Goal: Transaction & Acquisition: Purchase product/service

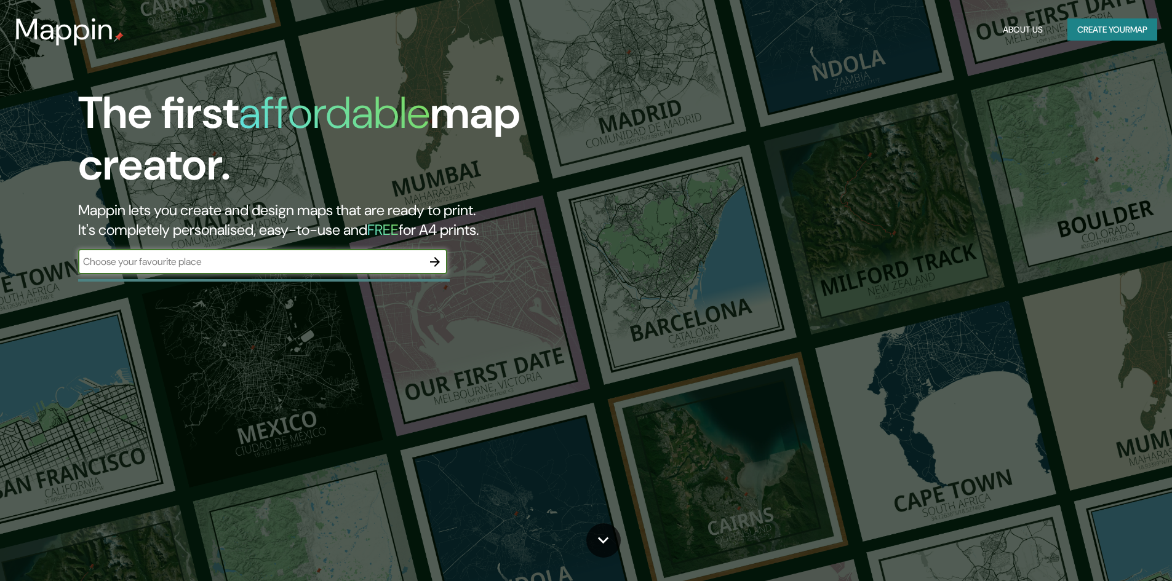
click at [400, 261] on input "text" at bounding box center [250, 262] width 344 height 14
type input "PUEBLA, MEXICO"
click at [432, 263] on icon "button" at bounding box center [434, 262] width 15 height 15
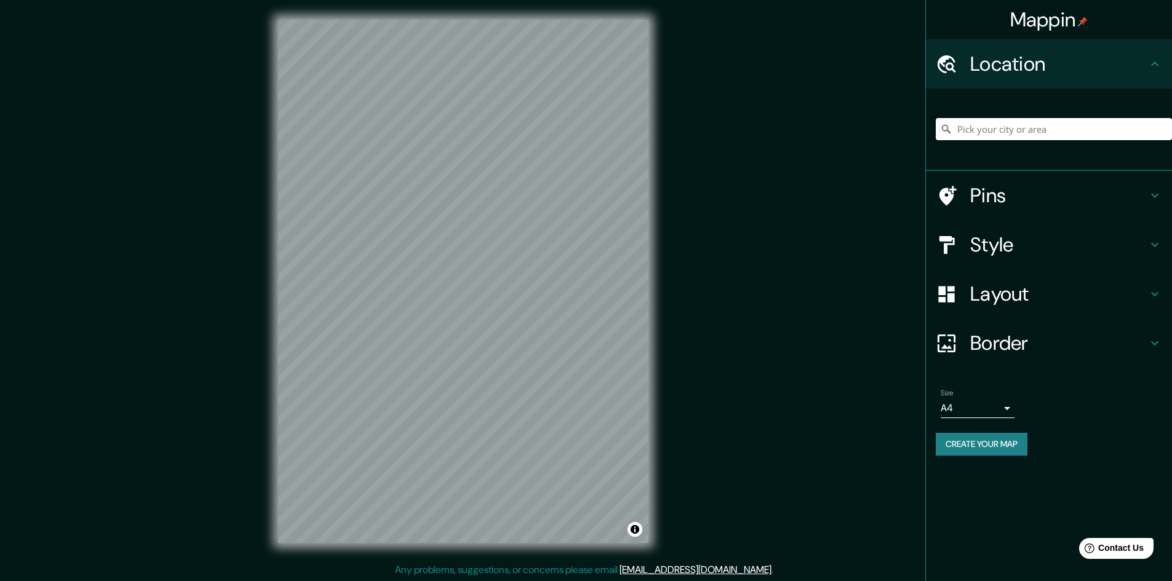
click at [1004, 125] on input "Pick your city or area" at bounding box center [1053, 129] width 236 height 22
type input "Puebla, Puebla, México"
click at [993, 196] on h4 "Pins" at bounding box center [1058, 195] width 177 height 25
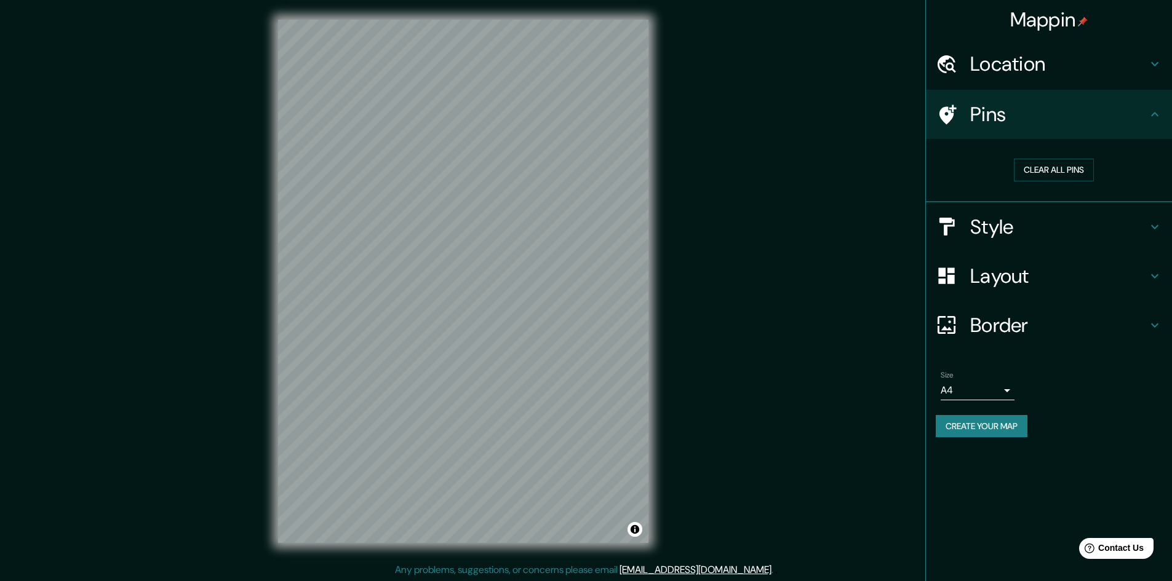
click at [1000, 221] on h4 "Style" at bounding box center [1058, 227] width 177 height 25
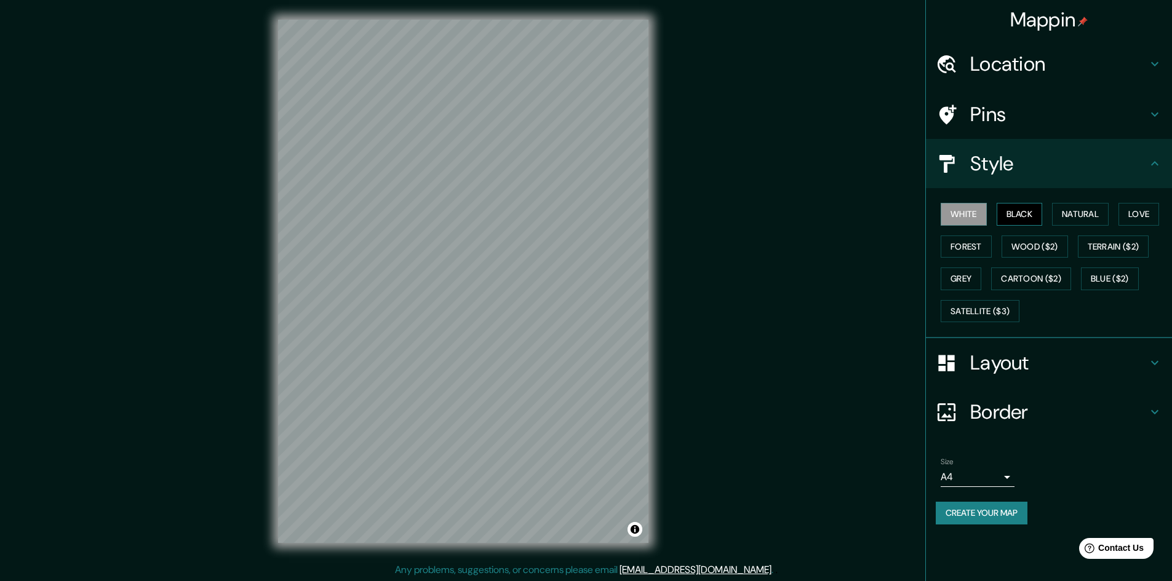
click at [1018, 216] on button "Black" at bounding box center [1019, 214] width 46 height 23
click at [1084, 211] on button "Natural" at bounding box center [1080, 214] width 57 height 23
click at [1130, 212] on button "Love" at bounding box center [1138, 214] width 41 height 23
click at [1092, 216] on button "Natural" at bounding box center [1080, 214] width 57 height 23
click at [1146, 215] on button "Love" at bounding box center [1138, 214] width 41 height 23
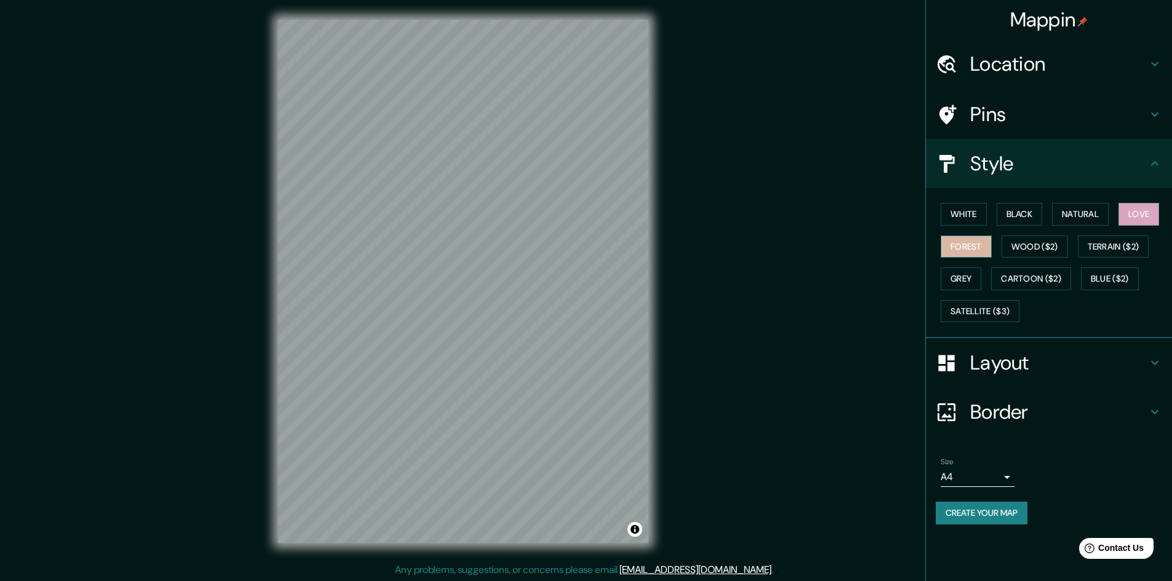
click at [971, 242] on button "Forest" at bounding box center [965, 247] width 51 height 23
click at [1025, 242] on button "Wood ($2)" at bounding box center [1034, 247] width 66 height 23
click at [978, 270] on button "Grey" at bounding box center [960, 279] width 41 height 23
click at [1056, 360] on h4 "Layout" at bounding box center [1058, 363] width 177 height 25
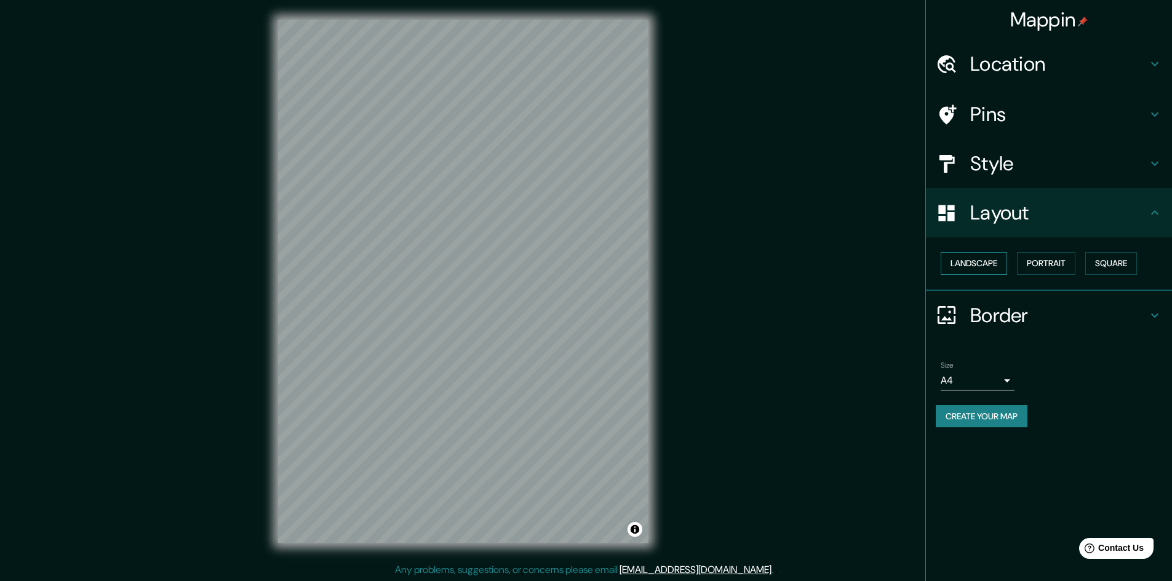
click at [986, 264] on button "Landscape" at bounding box center [973, 263] width 66 height 23
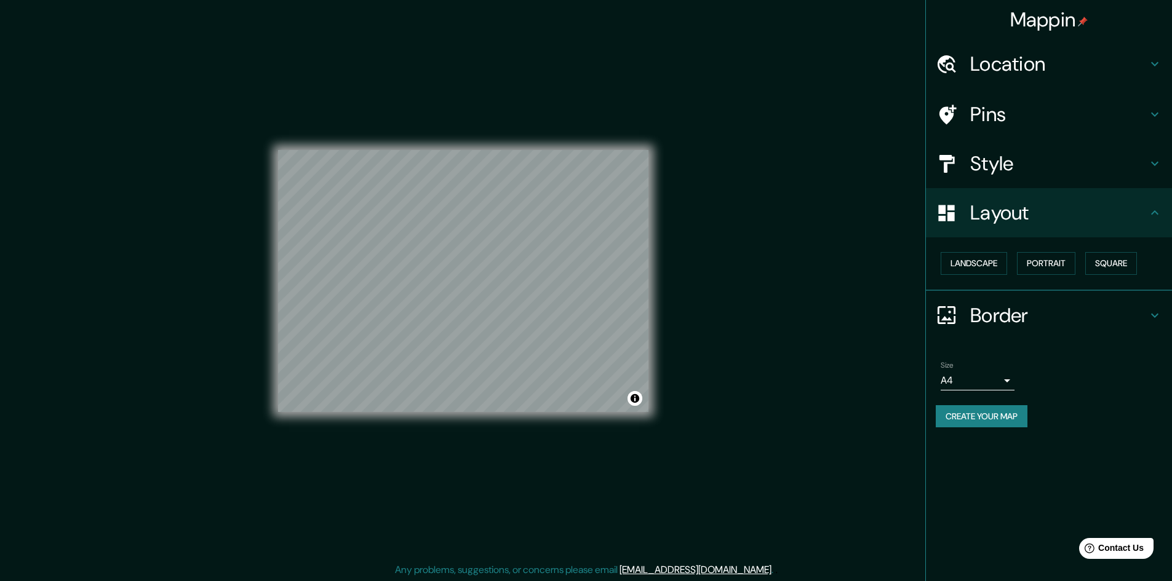
click at [988, 382] on body "Mappin Location Puebla, Puebla, México Puebla Puebla, México Puebla México La P…" at bounding box center [586, 290] width 1172 height 581
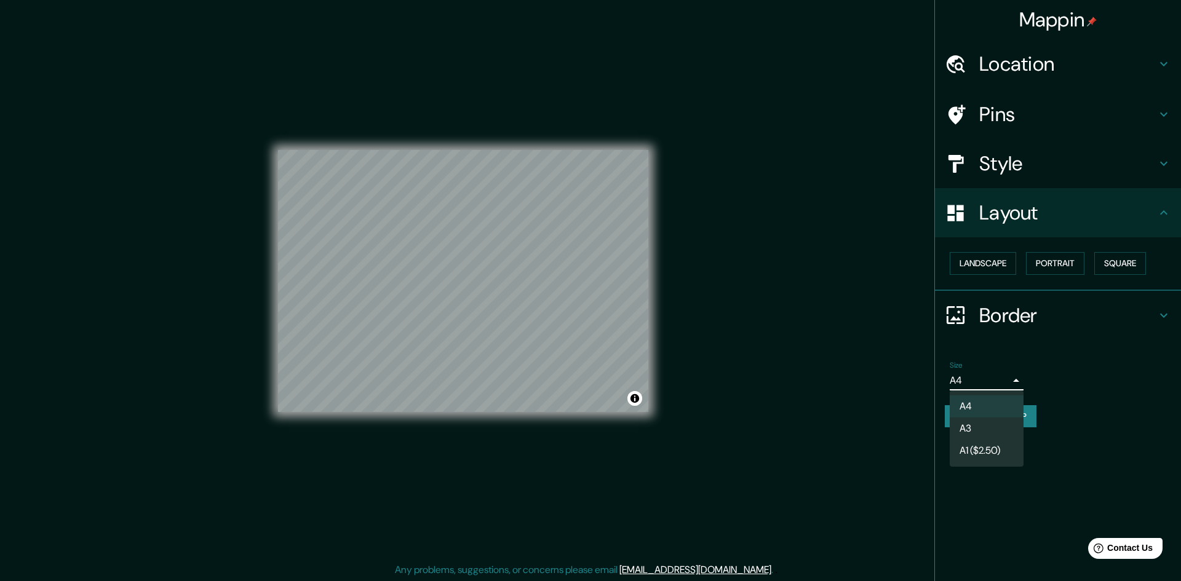
click at [985, 403] on li "A4" at bounding box center [987, 406] width 74 height 22
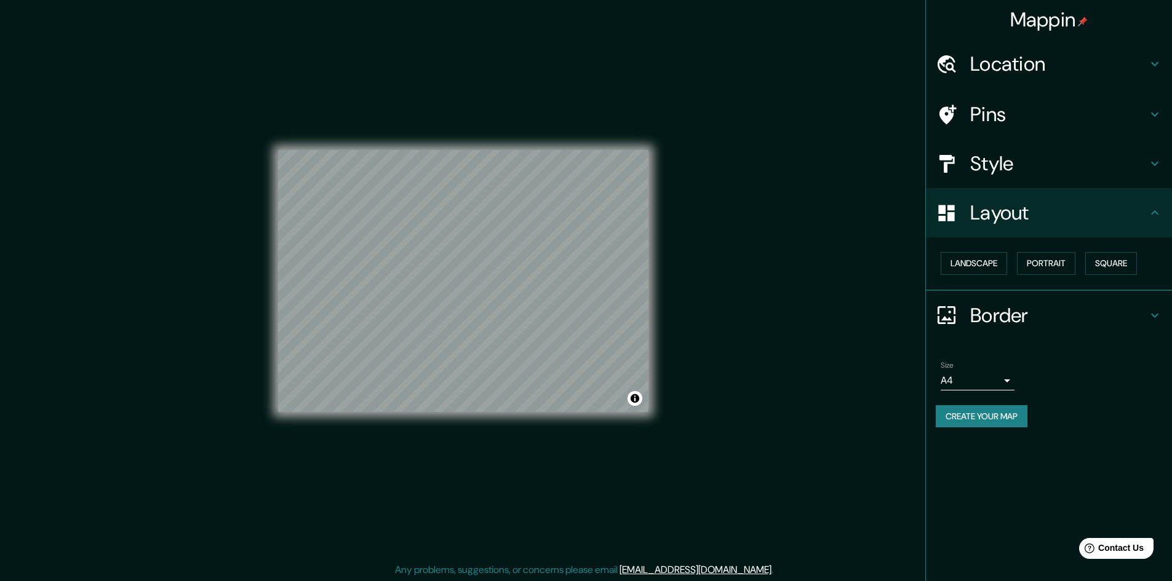
scroll to position [1, 0]
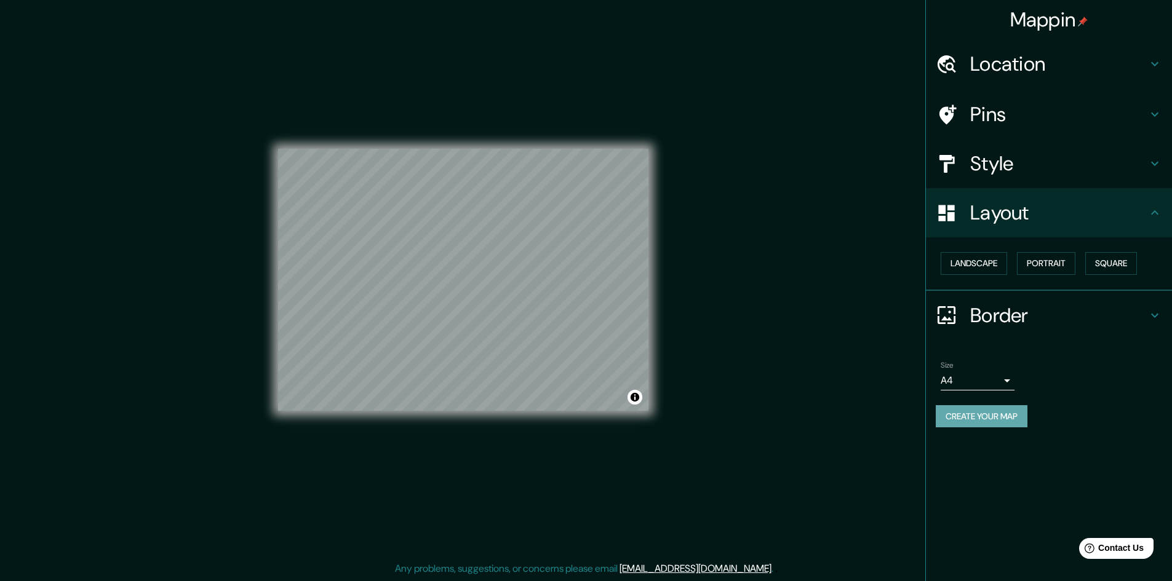
click at [1003, 421] on button "Create your map" at bounding box center [981, 416] width 92 height 23
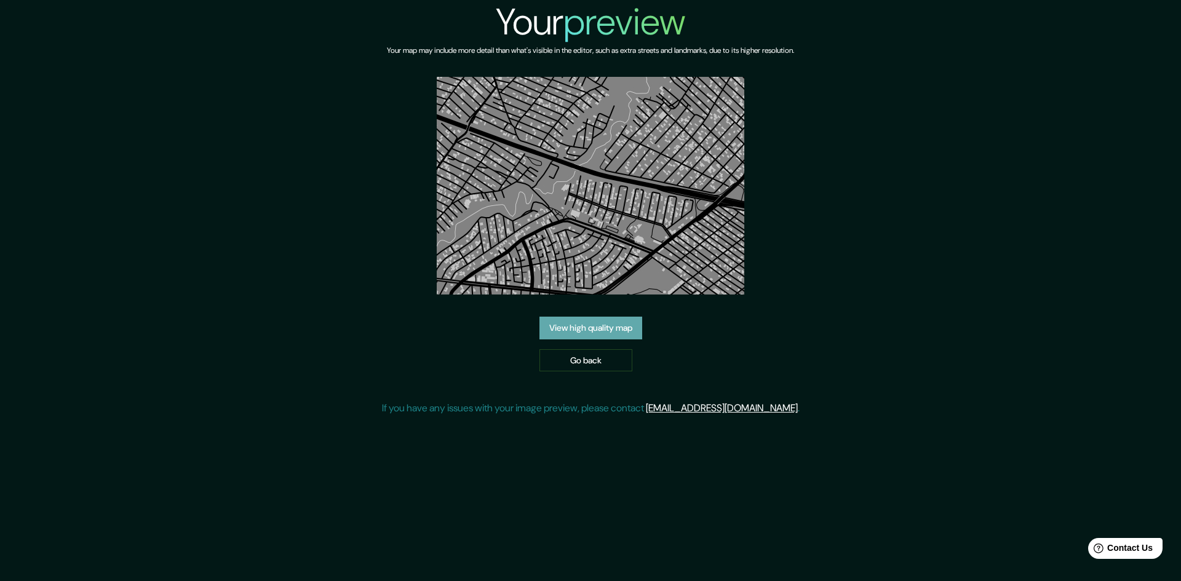
click at [624, 327] on link "View high quality map" at bounding box center [590, 328] width 103 height 23
